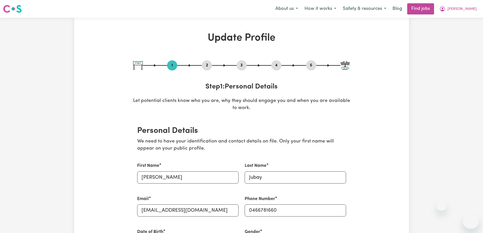
select select "[DEMOGRAPHIC_DATA]"
select select "Student Visa"
select select "Studying a healthcare related degree or qualification"
select select "37"
select select "45"
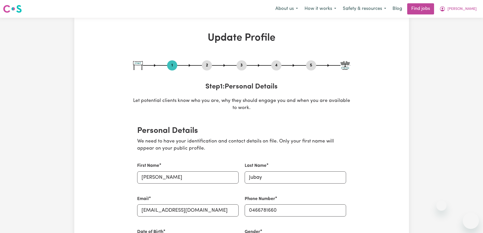
select select "48"
click at [433, 12] on link "Find jobs" at bounding box center [420, 8] width 27 height 11
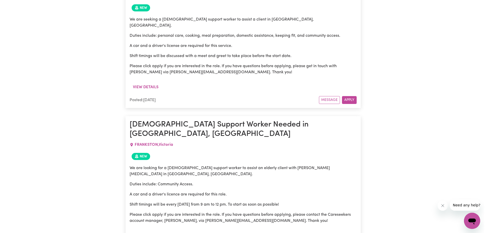
scroll to position [334, 0]
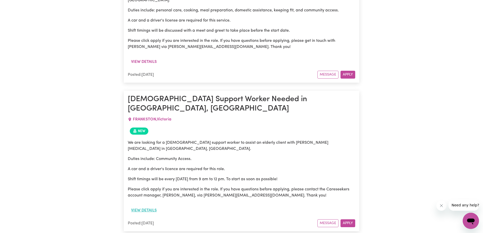
click at [146, 205] on button "View details" at bounding box center [144, 210] width 32 height 10
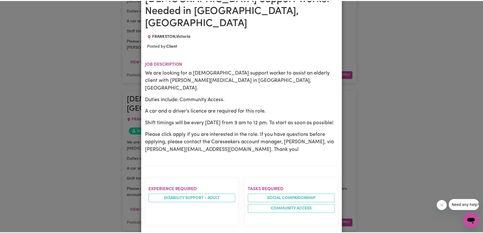
scroll to position [0, 0]
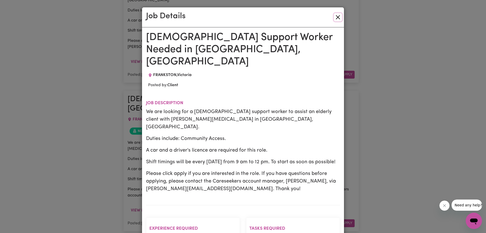
click at [337, 13] on button "Close" at bounding box center [338, 17] width 8 height 8
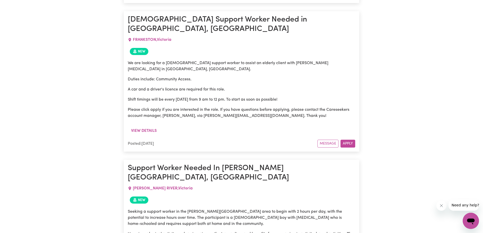
scroll to position [334, 0]
